Goal: Information Seeking & Learning: Learn about a topic

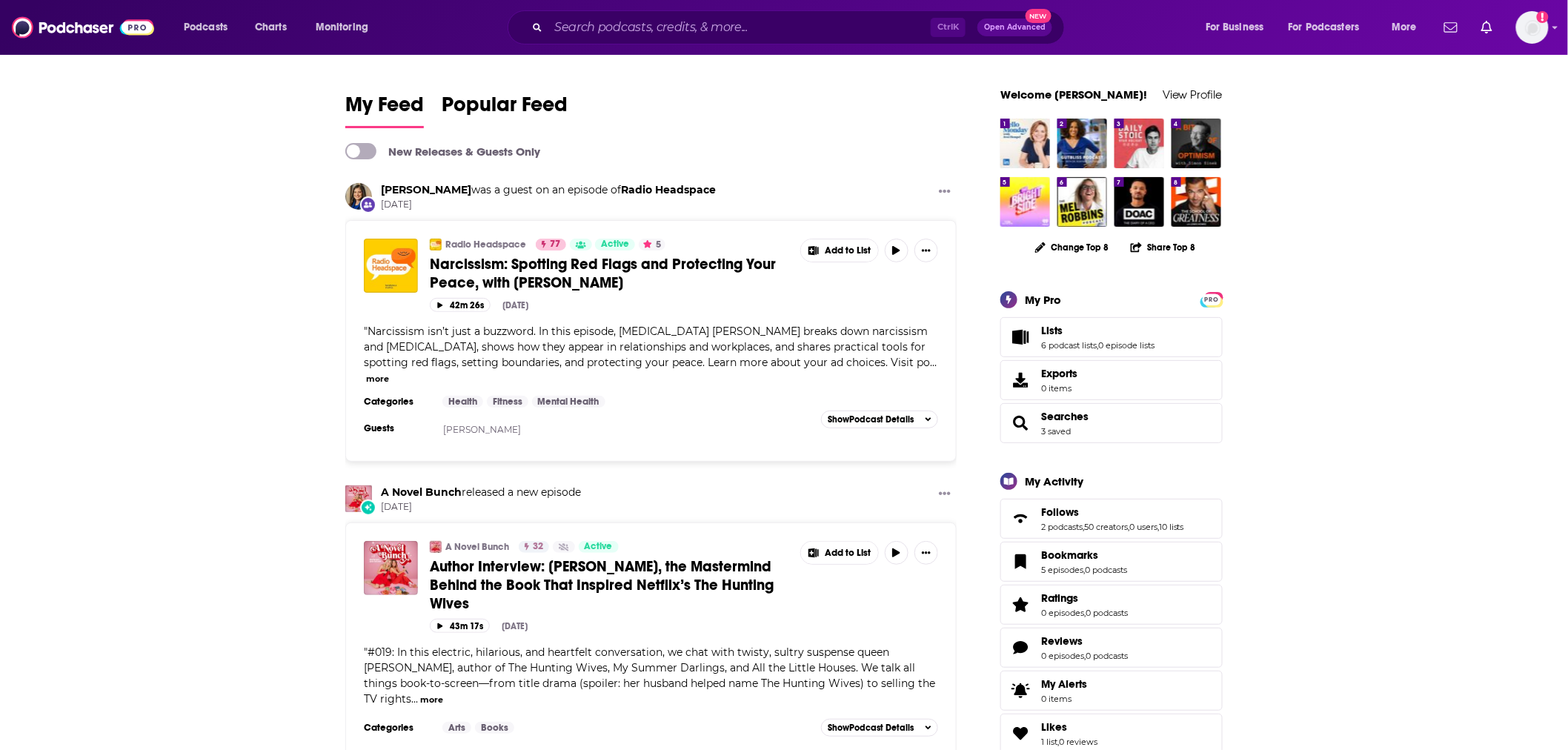
click at [522, 272] on span "Narcissism: Spotting Red Flags and Protecting Your Peace, with [PERSON_NAME]" at bounding box center [603, 273] width 347 height 37
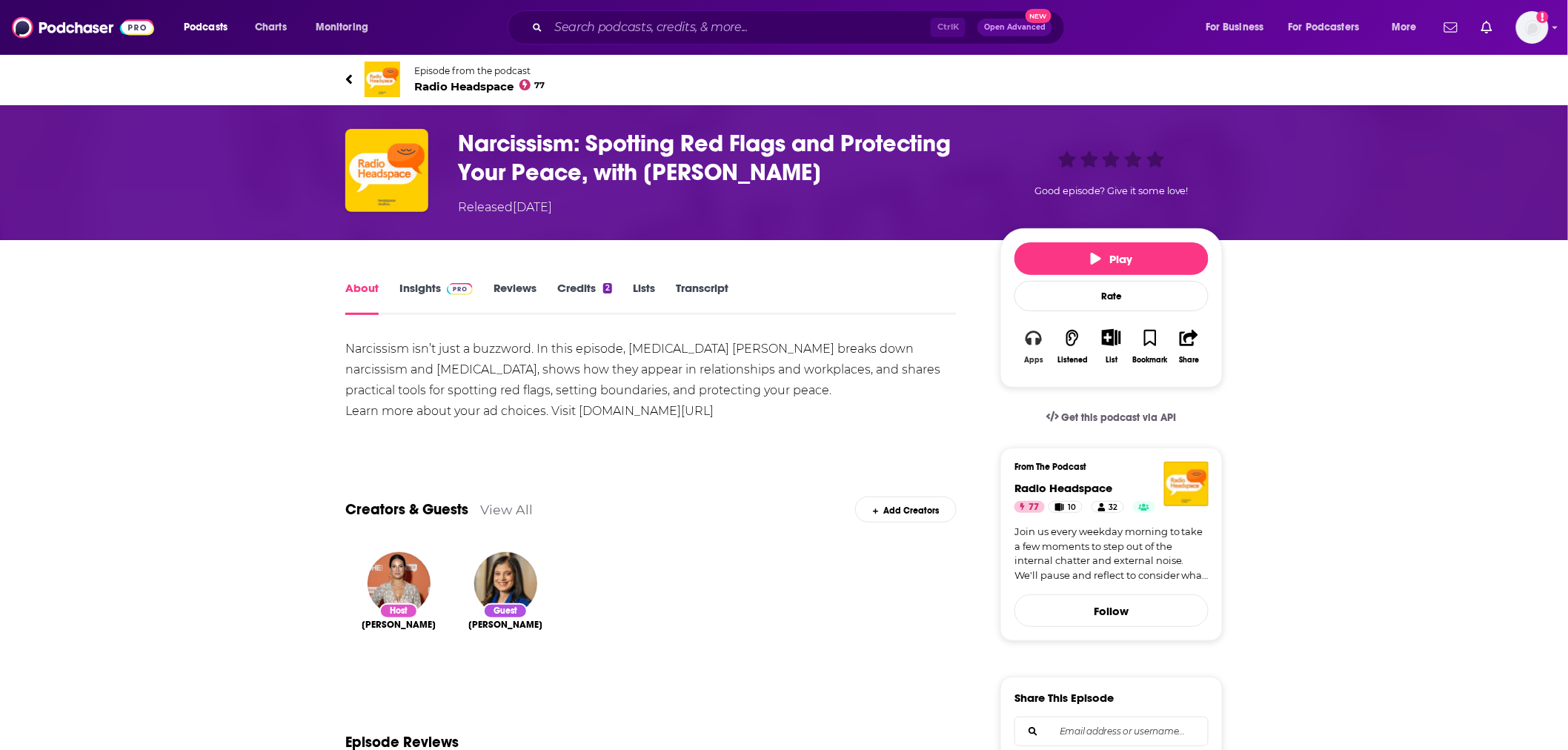
click at [1038, 346] on icon "button" at bounding box center [1034, 337] width 16 height 15
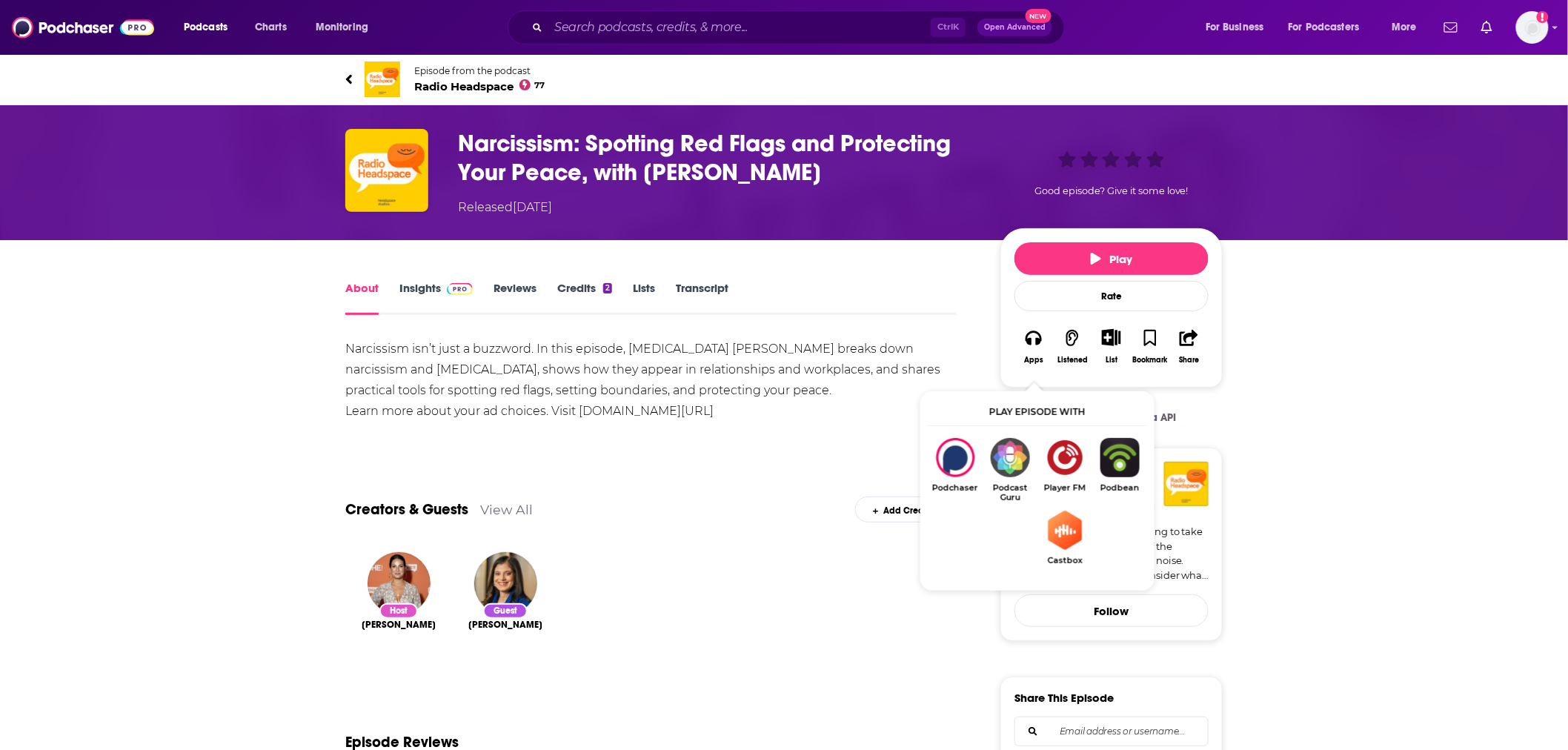
click at [471, 80] on span "Radio Headspace 77" at bounding box center [479, 86] width 131 height 14
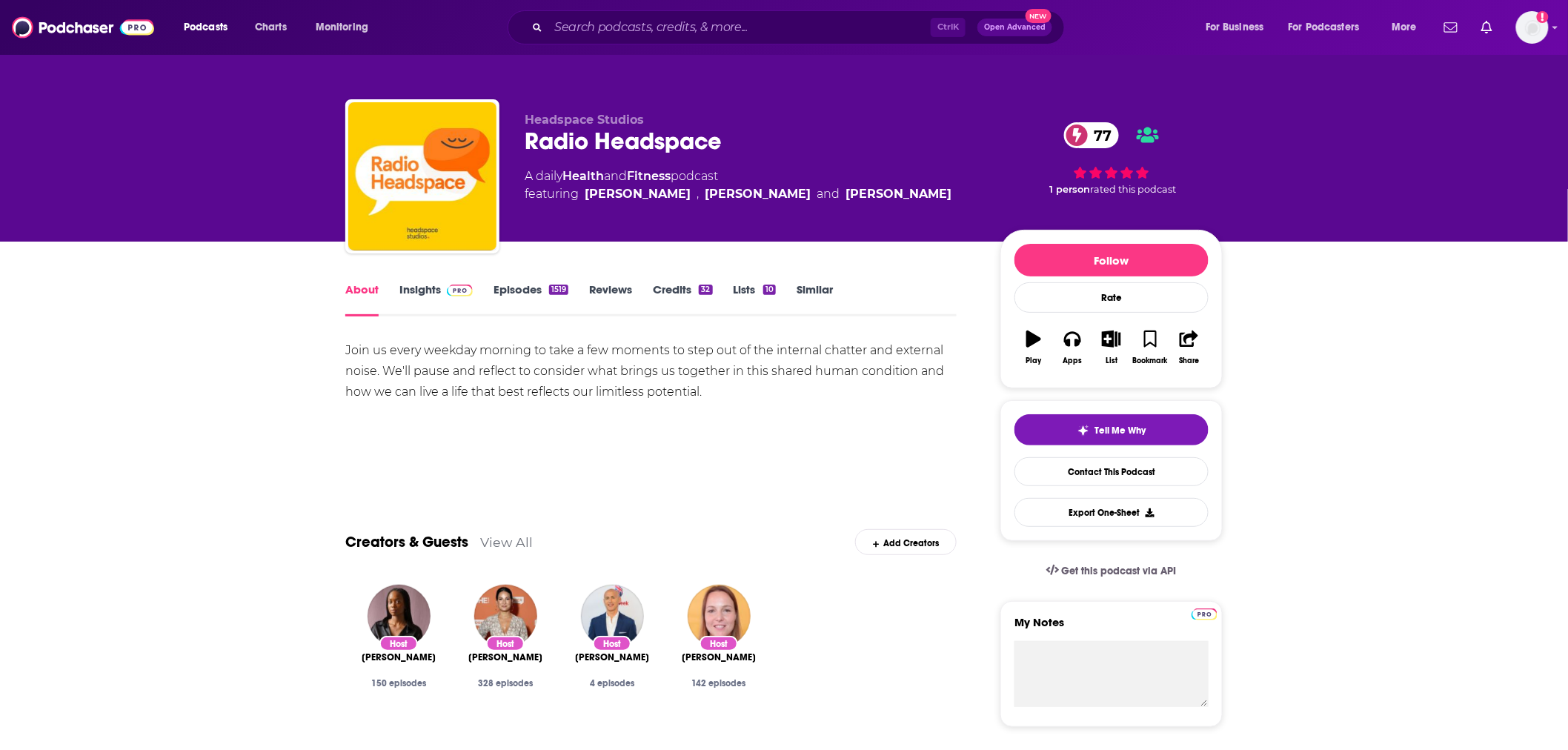
click at [428, 289] on link "Insights" at bounding box center [437, 299] width 74 height 34
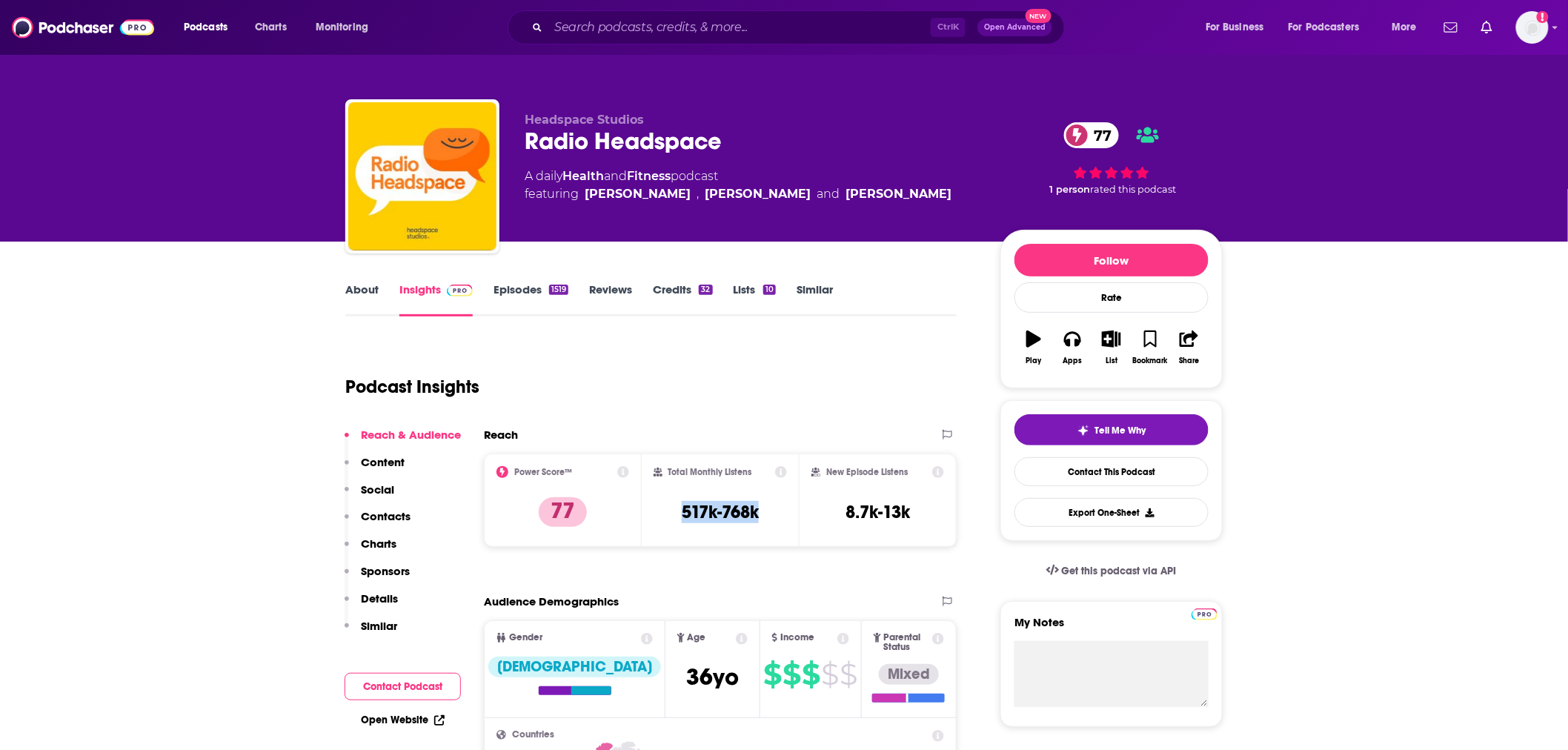
drag, startPoint x: 767, startPoint y: 512, endPoint x: 675, endPoint y: 514, distance: 92.0
click at [675, 514] on div "Total Monthly Listens 517k-768k" at bounding box center [721, 500] width 134 height 68
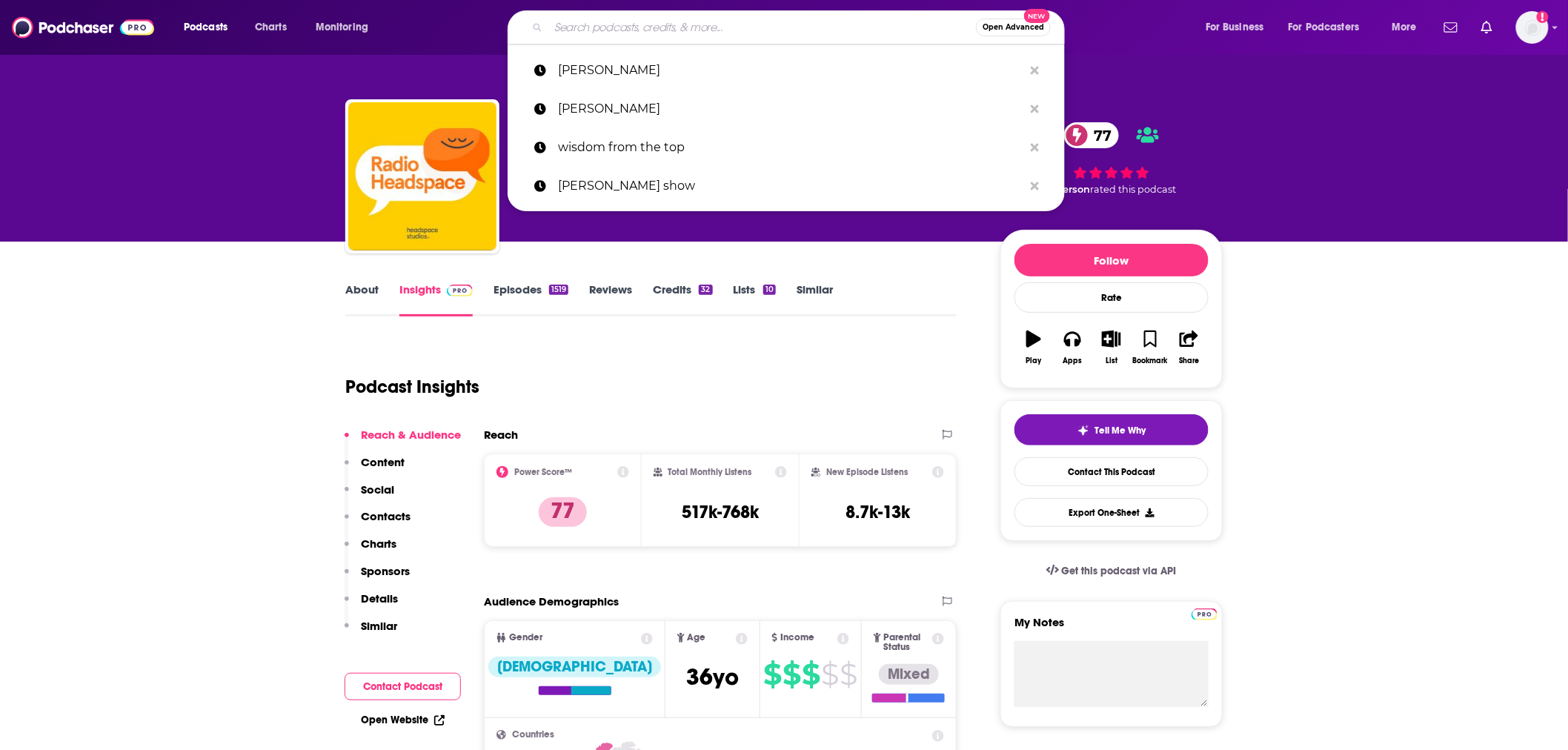
click at [619, 27] on input "Search podcasts, credits, & more..." at bounding box center [762, 27] width 428 height 24
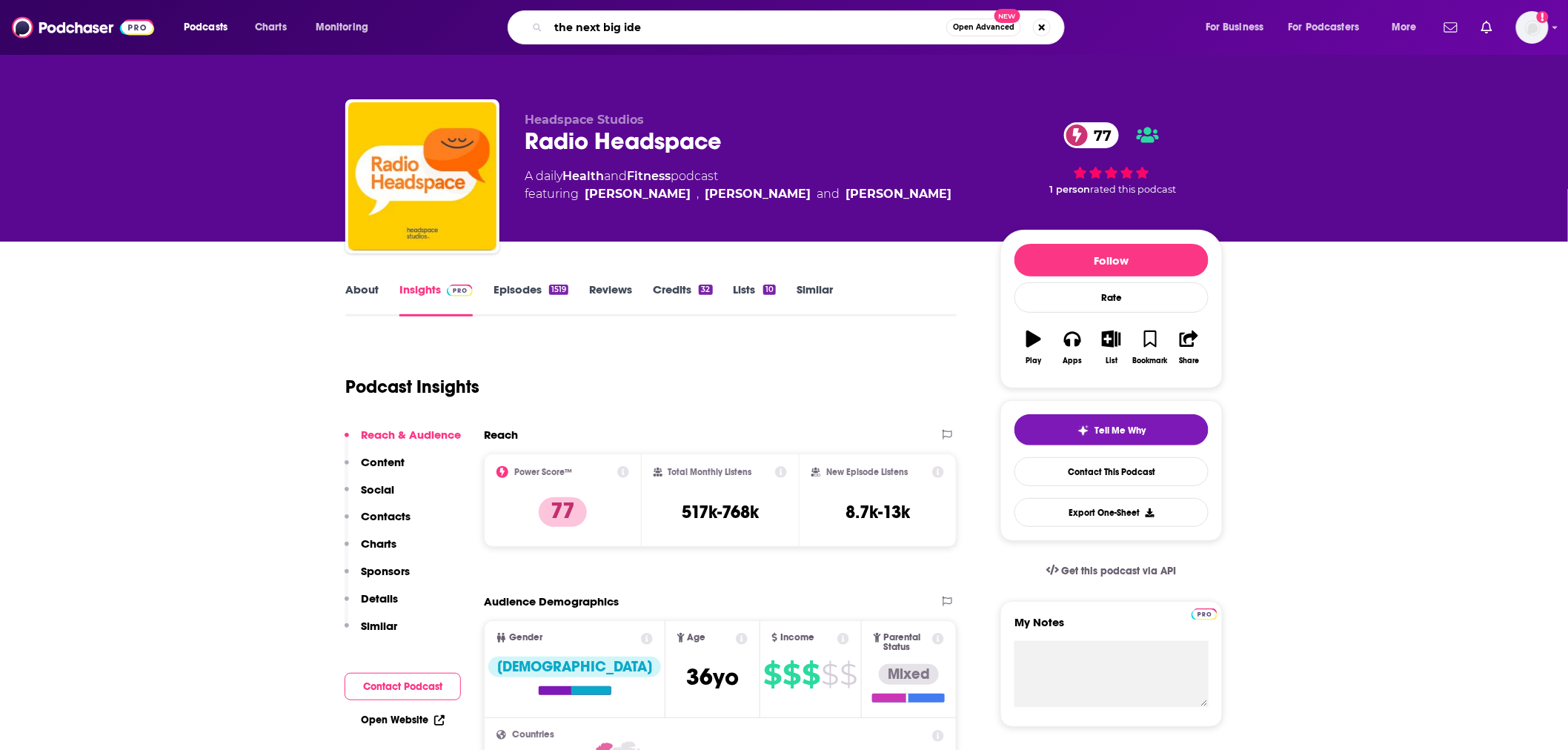
type input "the next big idea"
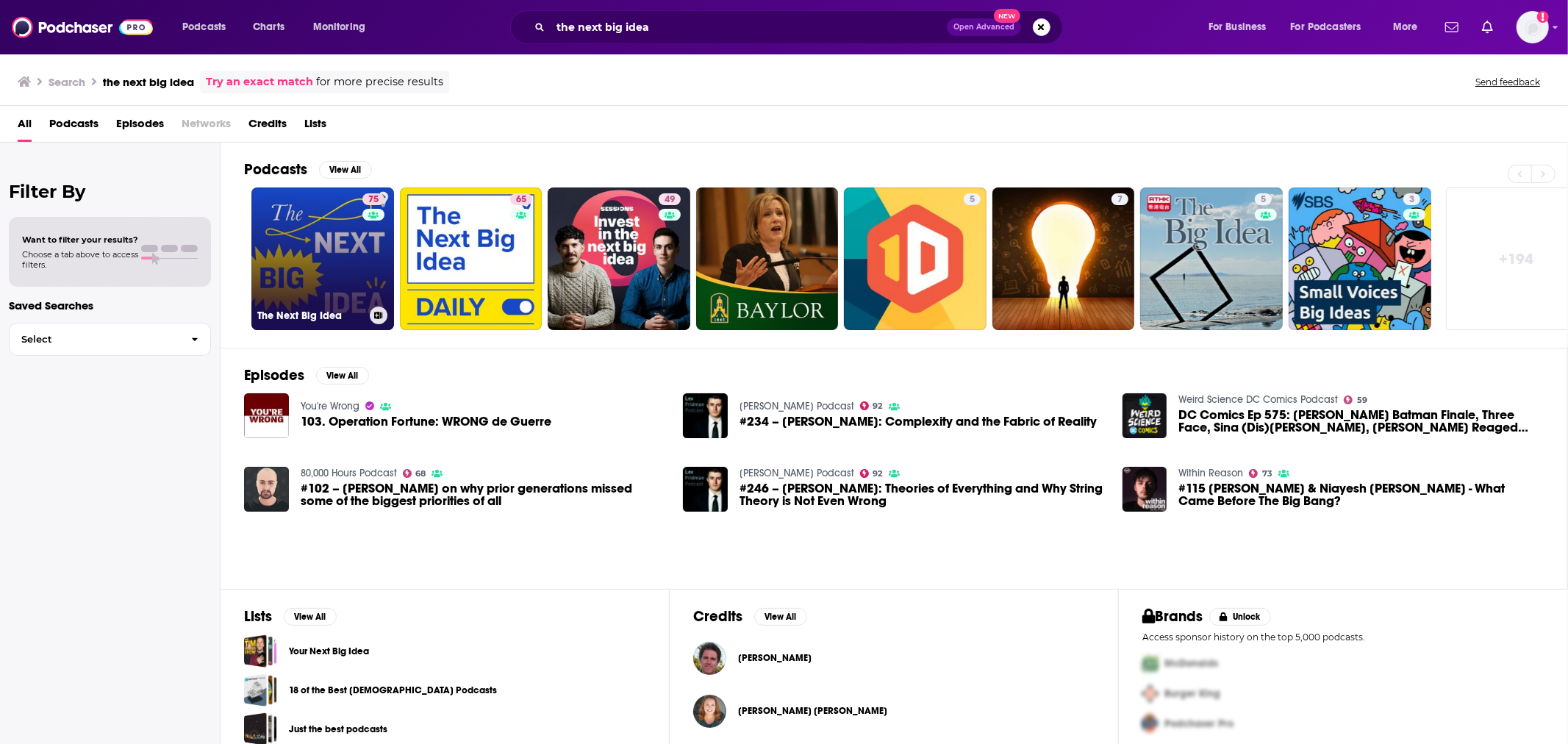
click at [364, 247] on div "75" at bounding box center [375, 249] width 26 height 113
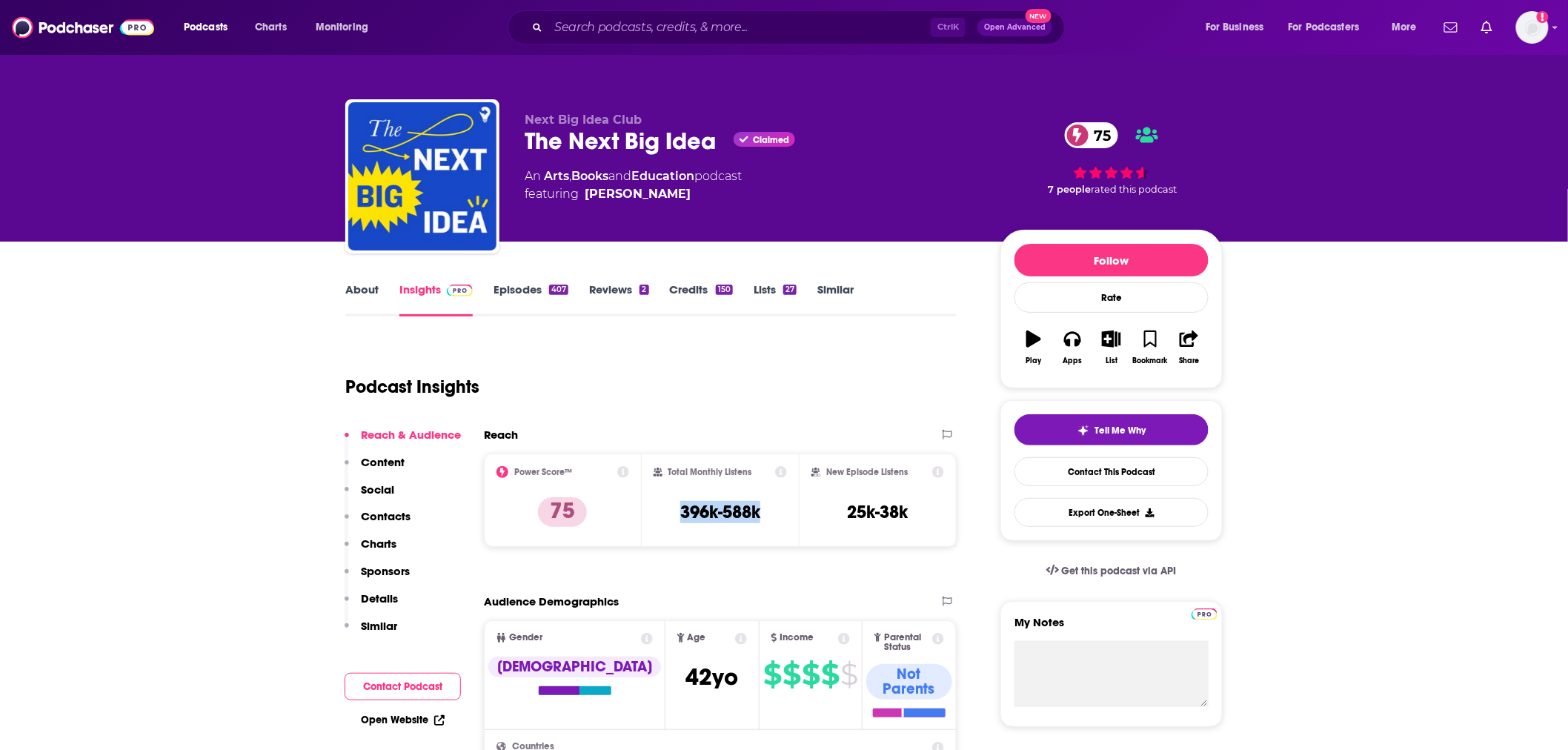
drag, startPoint x: 766, startPoint y: 514, endPoint x: 672, endPoint y: 516, distance: 94.0
click at [672, 516] on div "Total Monthly Listens 396k-588k" at bounding box center [721, 500] width 134 height 68
copy h3 "396k-588k"
click at [118, 30] on img at bounding box center [83, 27] width 142 height 28
